Goal: Check status

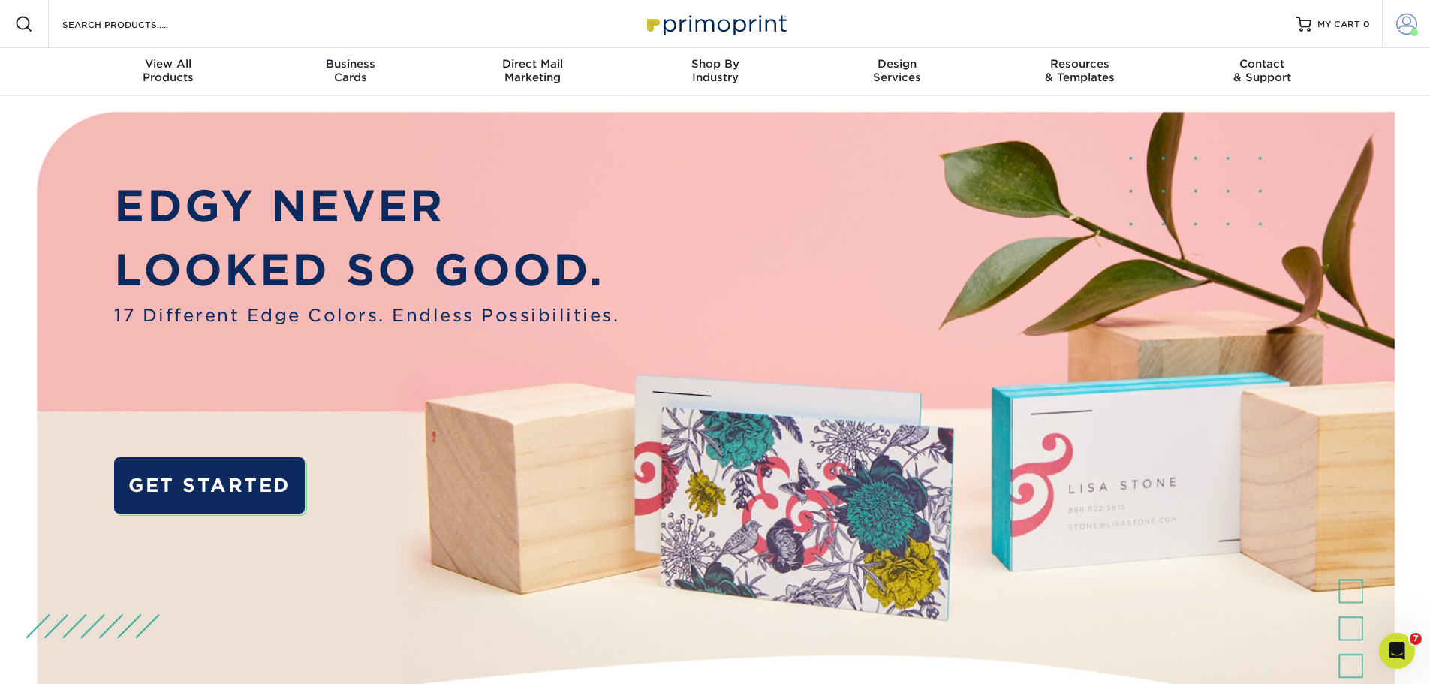
click at [1397, 20] on span at bounding box center [1407, 24] width 21 height 21
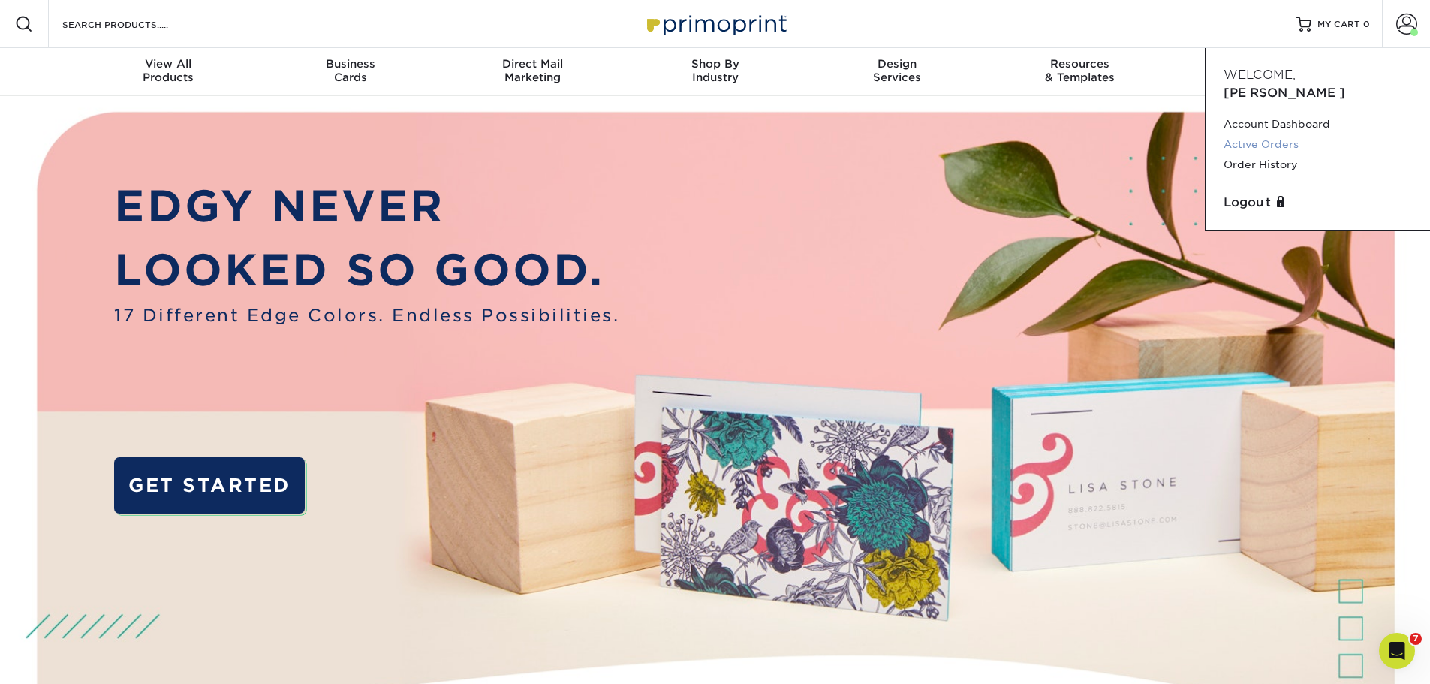
click at [1283, 134] on link "Active Orders" at bounding box center [1318, 144] width 188 height 20
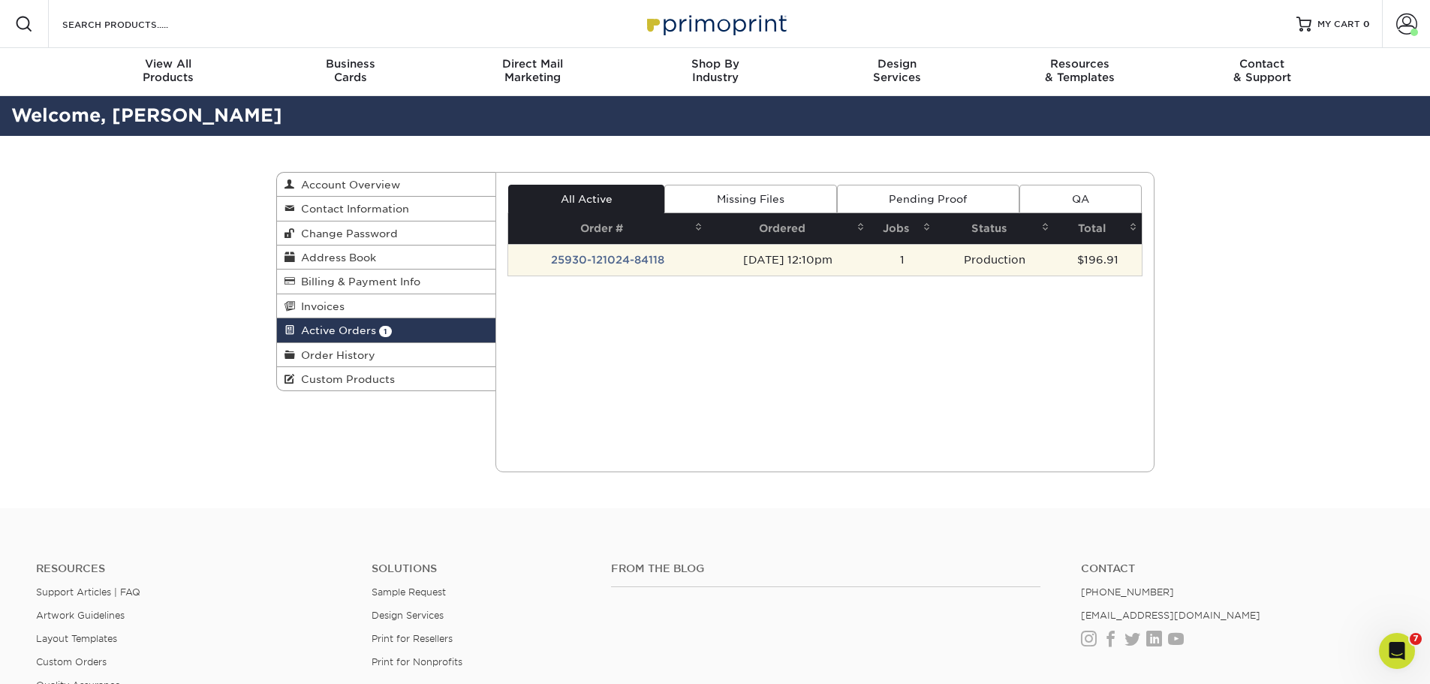
click at [707, 258] on td "09/30/2025 12:10pm" at bounding box center [788, 260] width 162 height 32
